Goal: Register for event/course

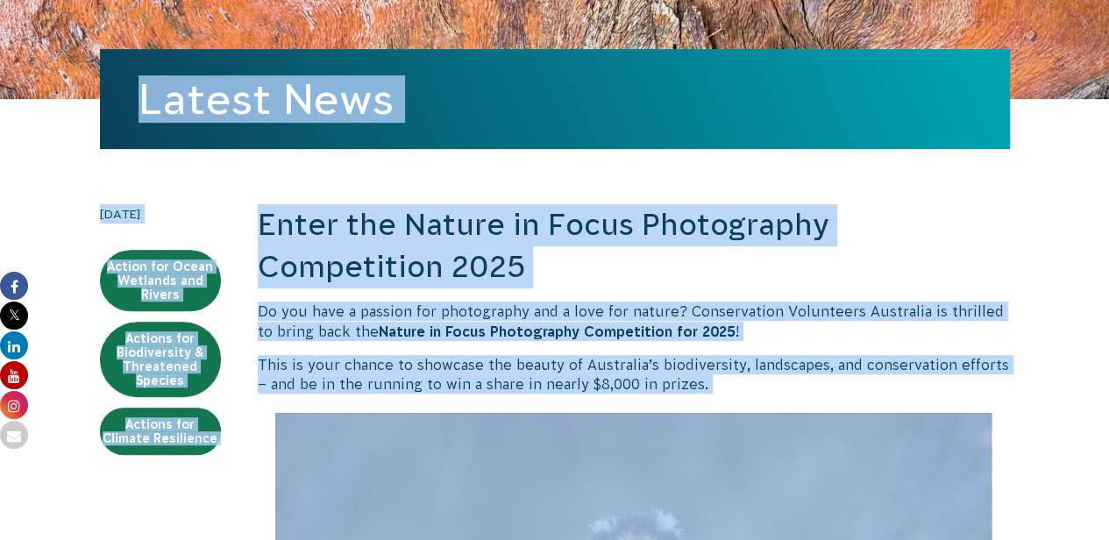
scroll to position [186, 0]
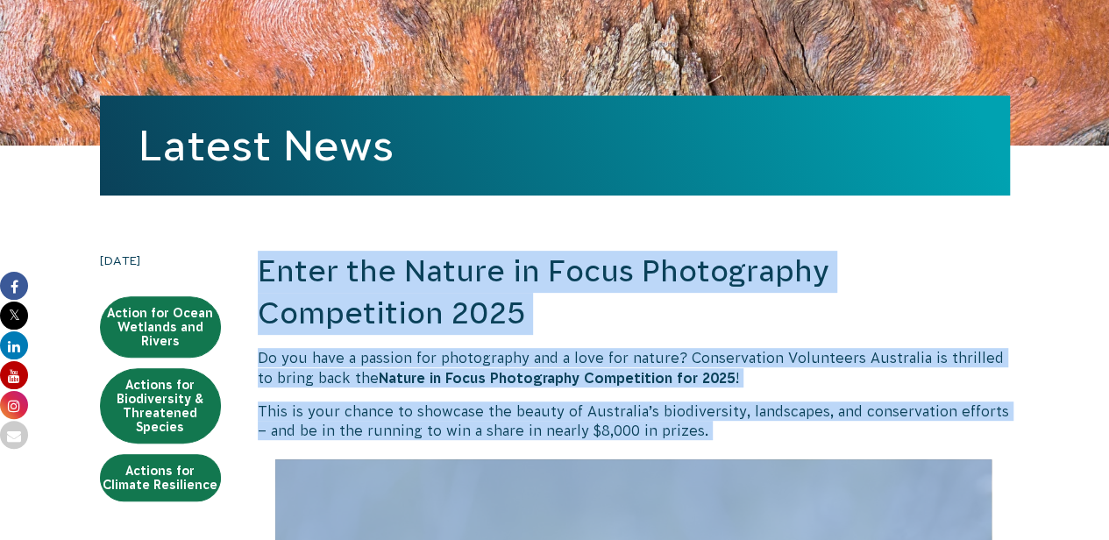
drag, startPoint x: 413, startPoint y: 376, endPoint x: 260, endPoint y: 275, distance: 183.6
copy div "Lorem ips Dolors am Conse Adipiscinge Seddoeiusmo 0445 Te inc utla e dolorem al…"
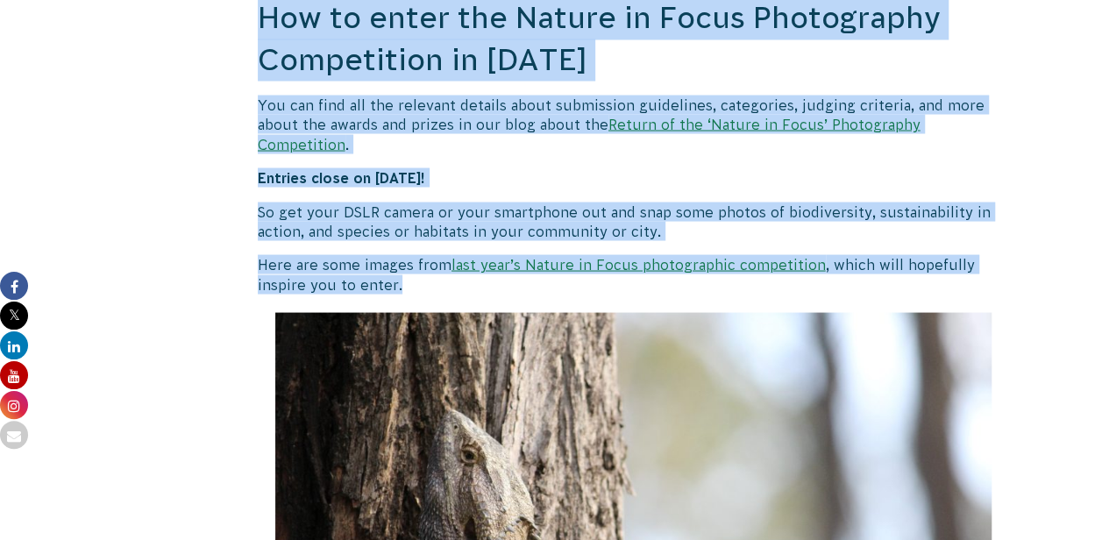
scroll to position [1501, 0]
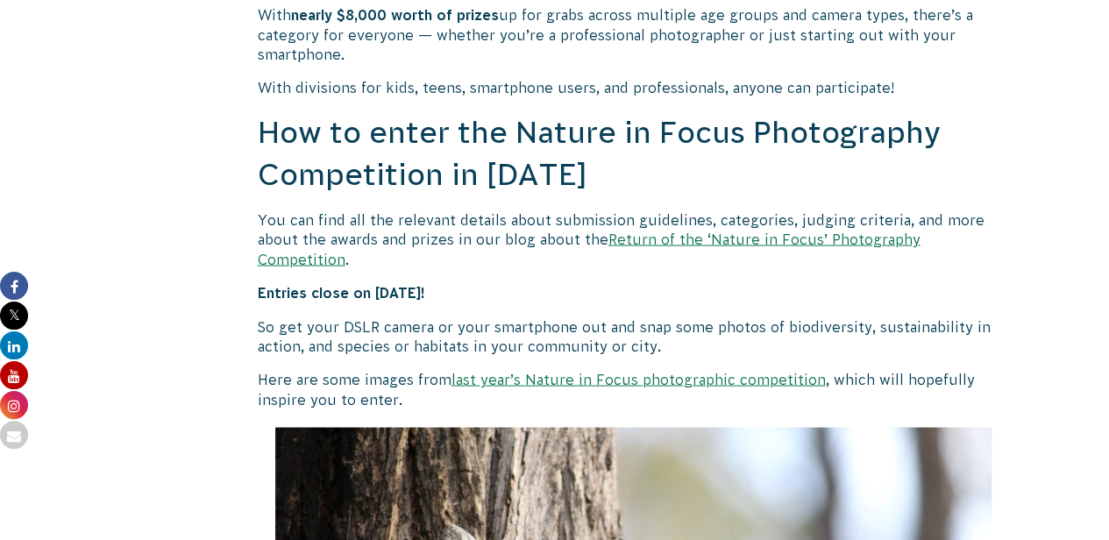
click at [689, 236] on link "Return of the ‘Nature in Focus’ Photography Competition" at bounding box center [589, 248] width 663 height 35
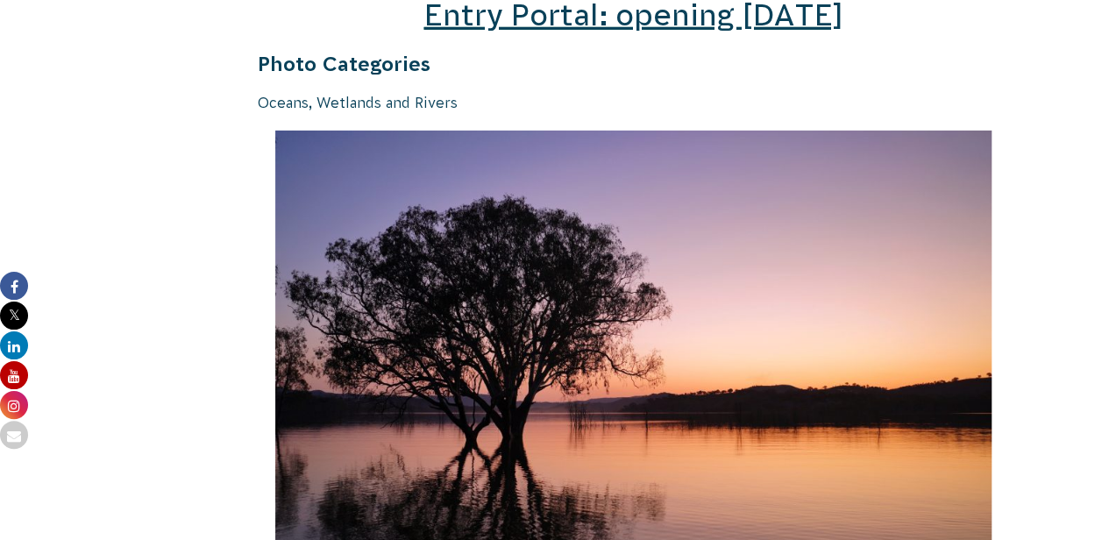
scroll to position [2543, 0]
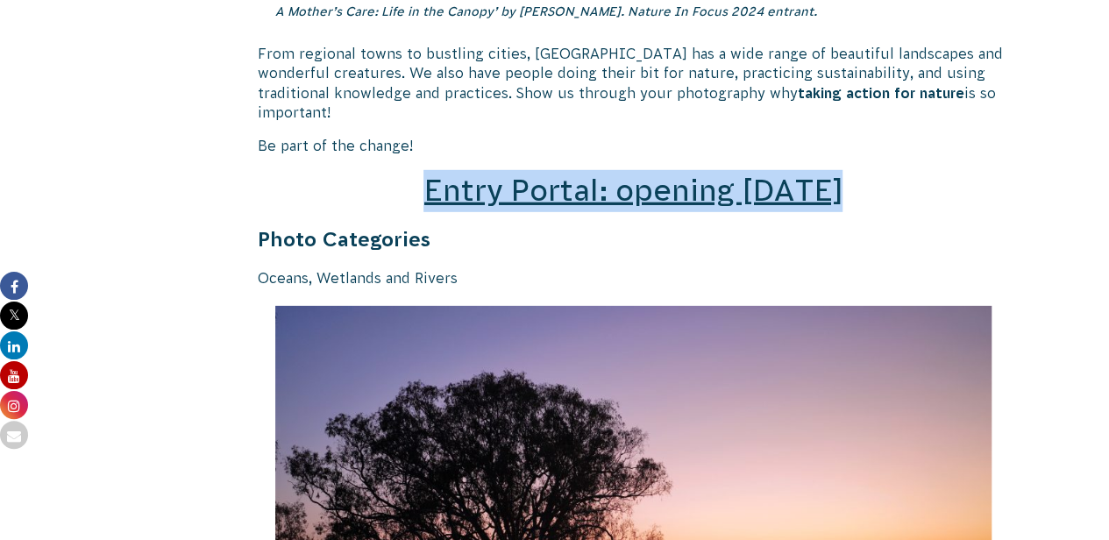
drag, startPoint x: 845, startPoint y: 178, endPoint x: 431, endPoint y: 182, distance: 413.9
click at [431, 182] on h2 "Entry Portal: opening July 4" at bounding box center [634, 191] width 752 height 42
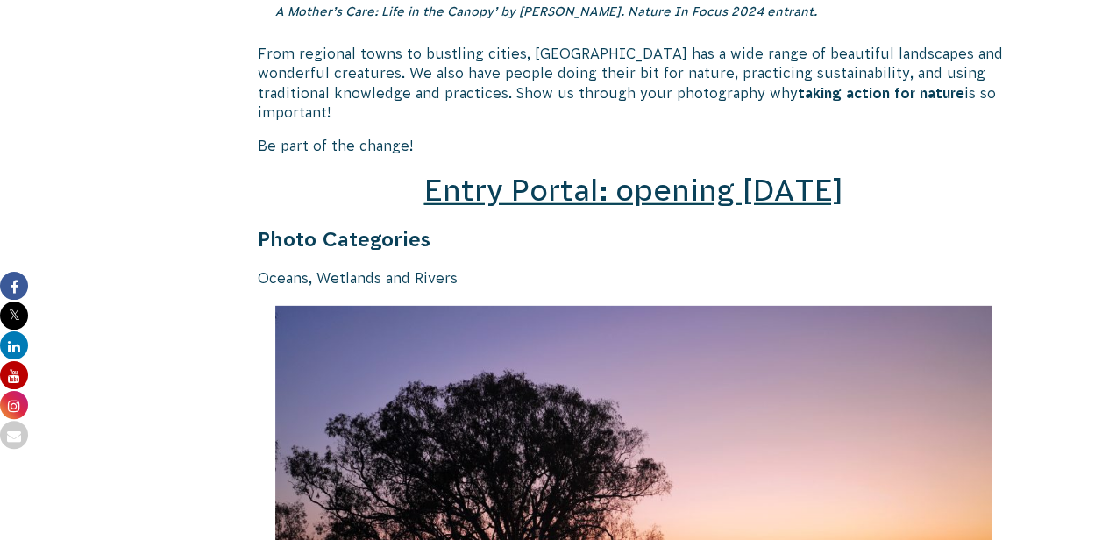
drag, startPoint x: 517, startPoint y: 167, endPoint x: 691, endPoint y: 111, distance: 182.2
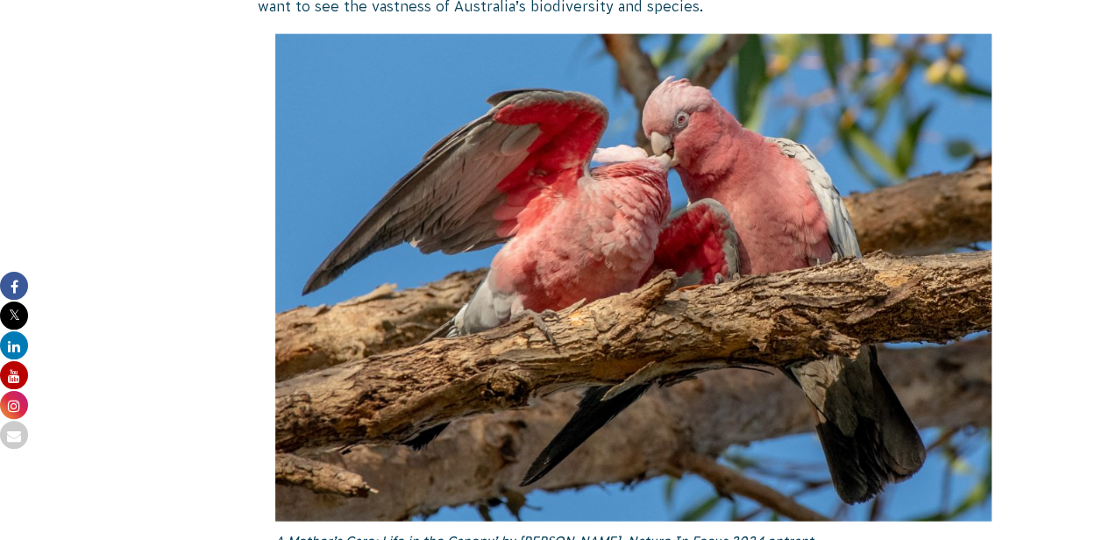
scroll to position [1929, 0]
